Goal: Task Accomplishment & Management: Manage account settings

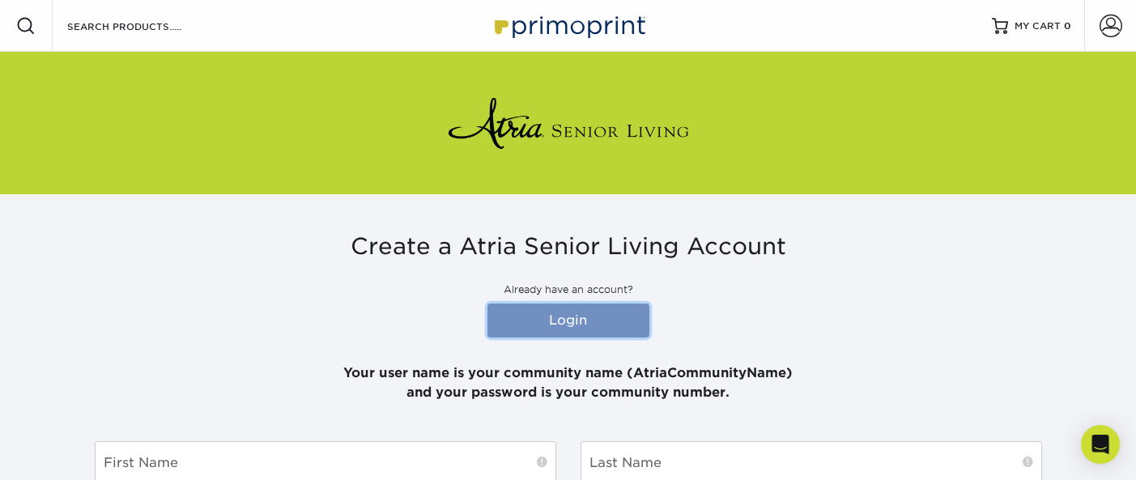
click at [560, 311] on link "Login" at bounding box center [568, 321] width 162 height 34
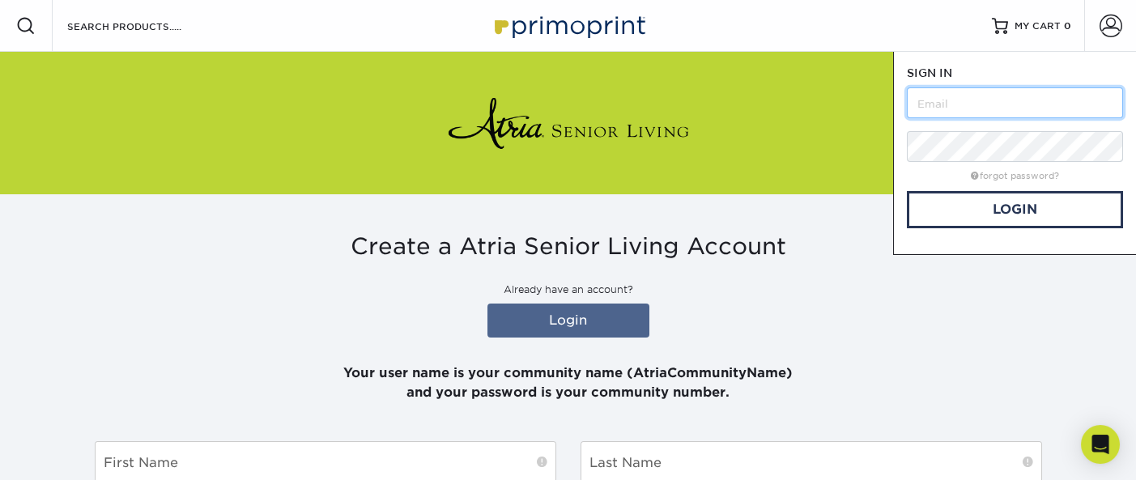
click at [1057, 100] on input "text" at bounding box center [1014, 102] width 216 height 31
type input "[PERSON_NAME][EMAIL_ADDRESS][PERSON_NAME][DOMAIN_NAME]"
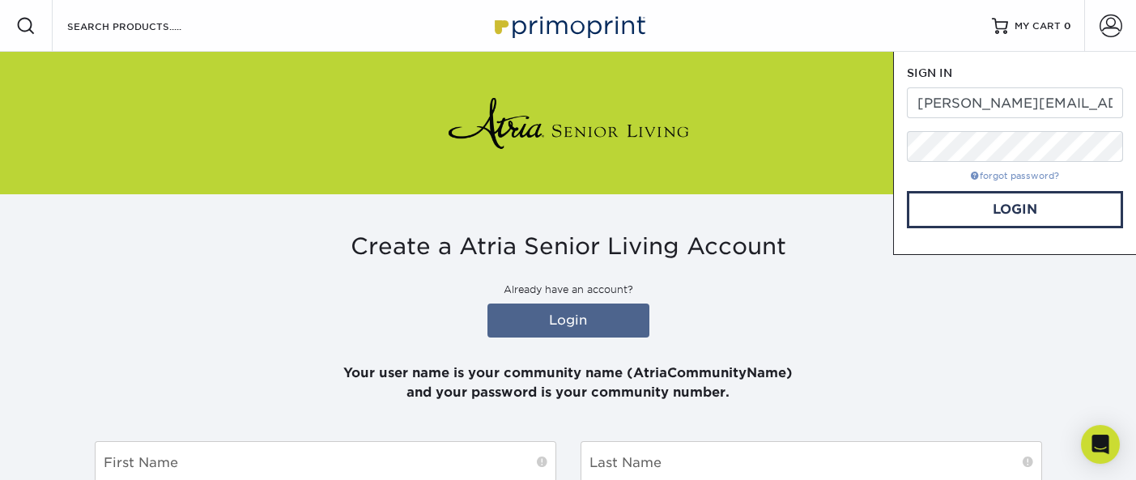
click at [1018, 180] on link "forgot password?" at bounding box center [1014, 176] width 88 height 11
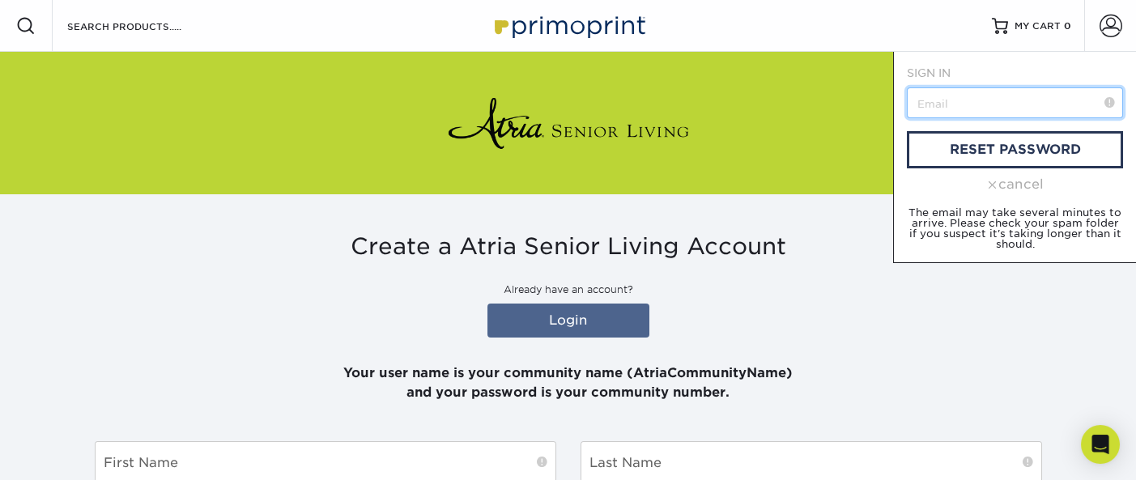
click at [1030, 102] on input "text" at bounding box center [1014, 102] width 216 height 31
type input "[PERSON_NAME][EMAIL_ADDRESS][PERSON_NAME][DOMAIN_NAME]"
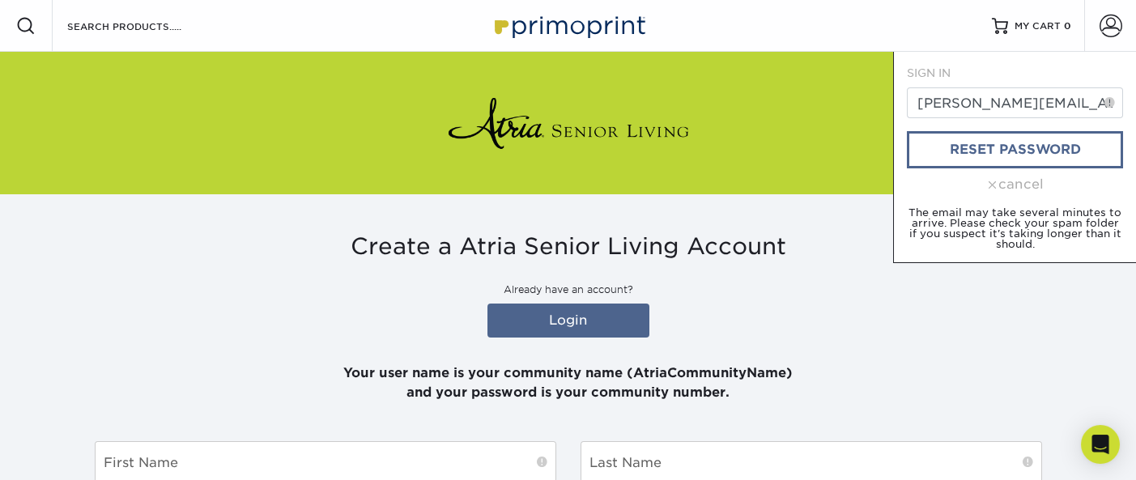
click at [1016, 152] on link "reset password" at bounding box center [1014, 149] width 216 height 37
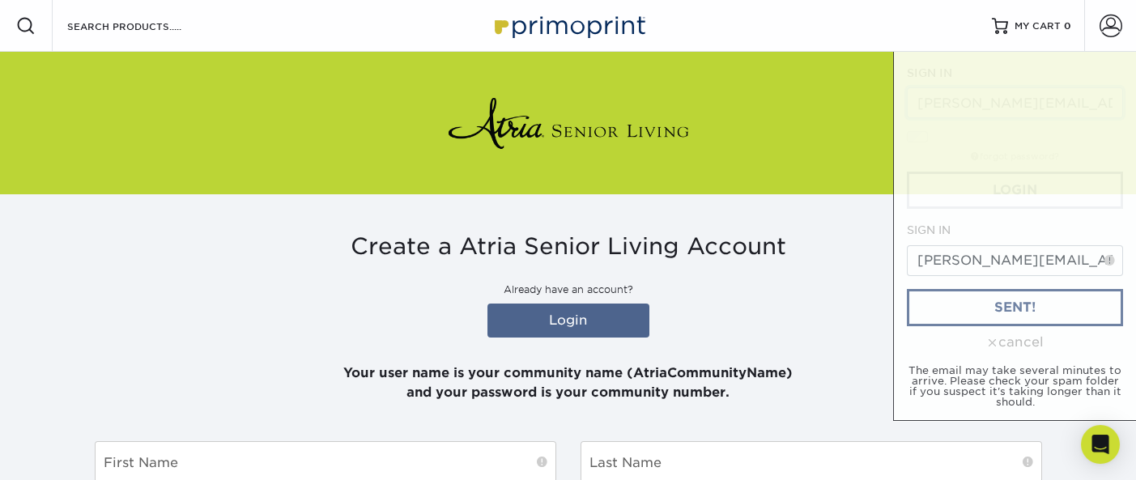
scroll to position [0, 49]
